Goal: Task Accomplishment & Management: Manage account settings

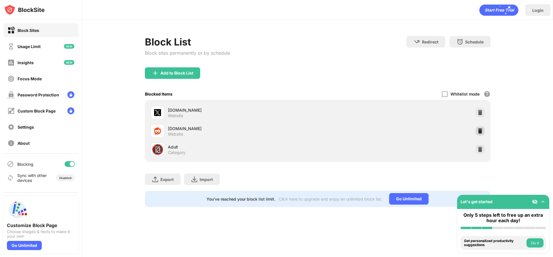
click at [482, 130] on img at bounding box center [480, 131] width 6 height 6
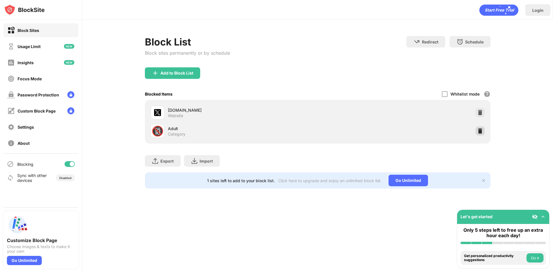
click at [480, 129] on img at bounding box center [480, 131] width 6 height 6
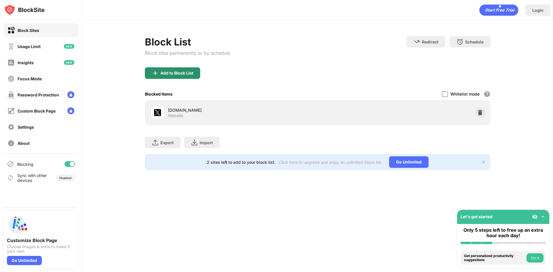
click at [170, 69] on div "Add to Block List" at bounding box center [172, 73] width 55 height 12
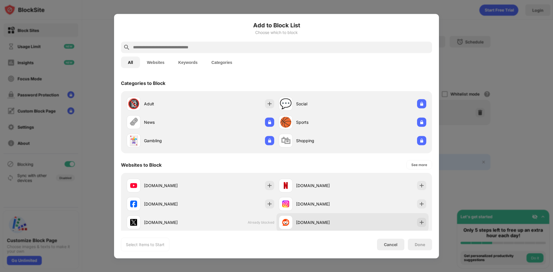
click at [328, 226] on div "reddit.com" at bounding box center [316, 222] width 74 height 14
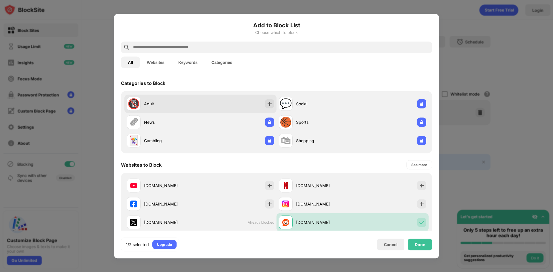
click at [226, 104] on div "🔞 Adult" at bounding box center [200, 103] width 152 height 18
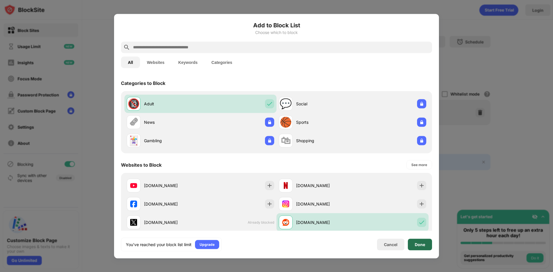
click at [417, 244] on div "Done" at bounding box center [420, 244] width 10 height 5
